Goal: Information Seeking & Learning: Learn about a topic

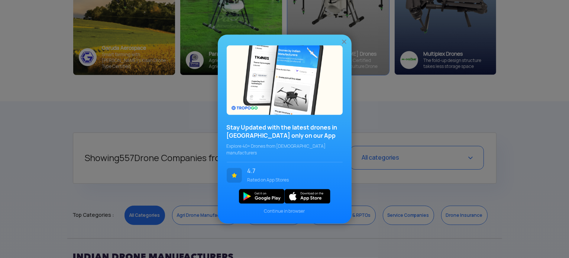
scroll to position [240, 0]
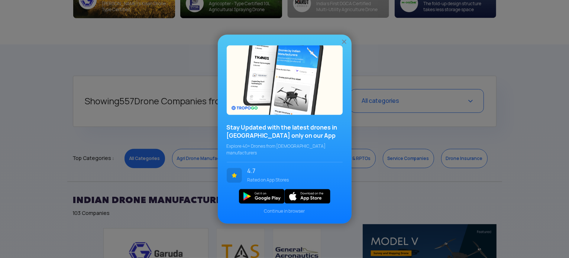
click at [343, 45] on img at bounding box center [343, 41] width 7 height 7
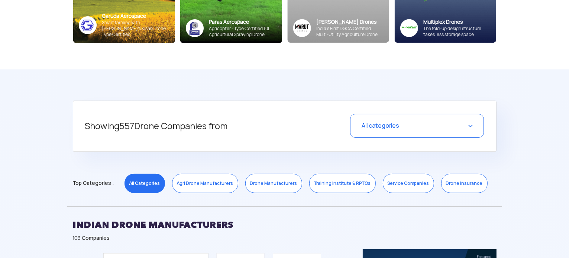
scroll to position [213, 0]
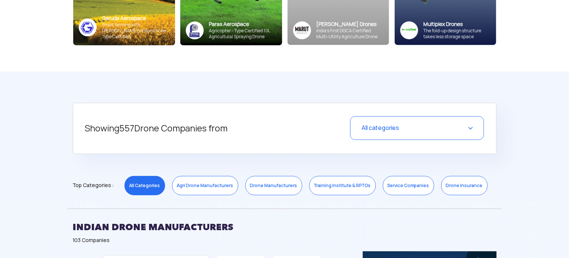
click at [451, 123] on div "All categories" at bounding box center [417, 128] width 134 height 24
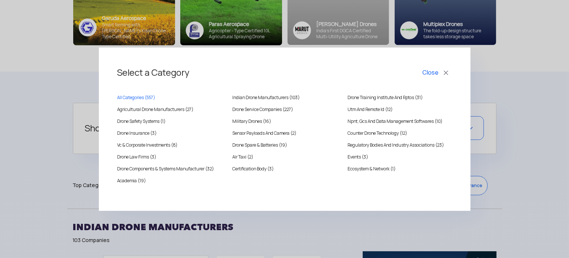
click at [432, 72] on button "Close" at bounding box center [436, 73] width 31 height 13
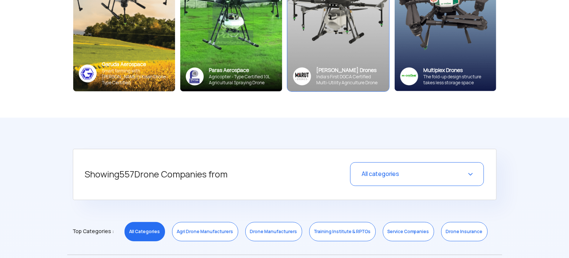
scroll to position [0, 0]
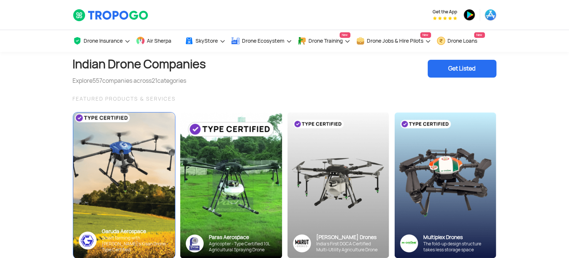
click at [120, 165] on img at bounding box center [124, 185] width 112 height 161
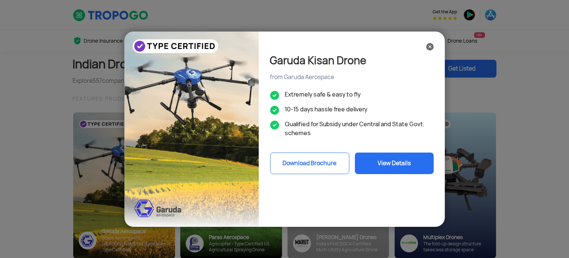
click at [390, 163] on button "View Details" at bounding box center [394, 164] width 79 height 22
click at [431, 46] on img at bounding box center [429, 46] width 7 height 7
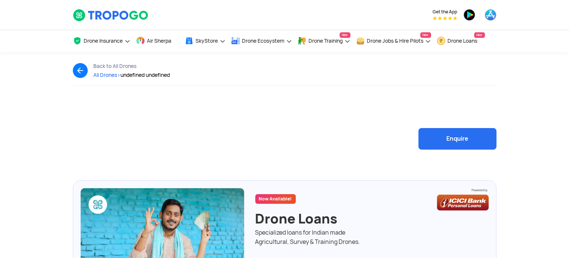
scroll to position [1, 0]
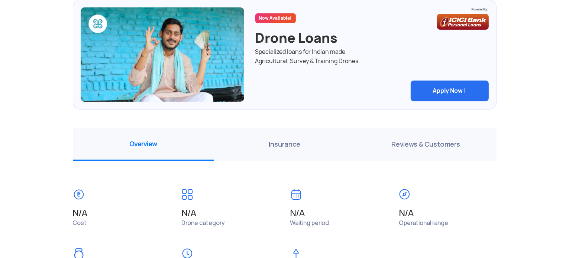
scroll to position [0, 0]
